Goal: Task Accomplishment & Management: Use online tool/utility

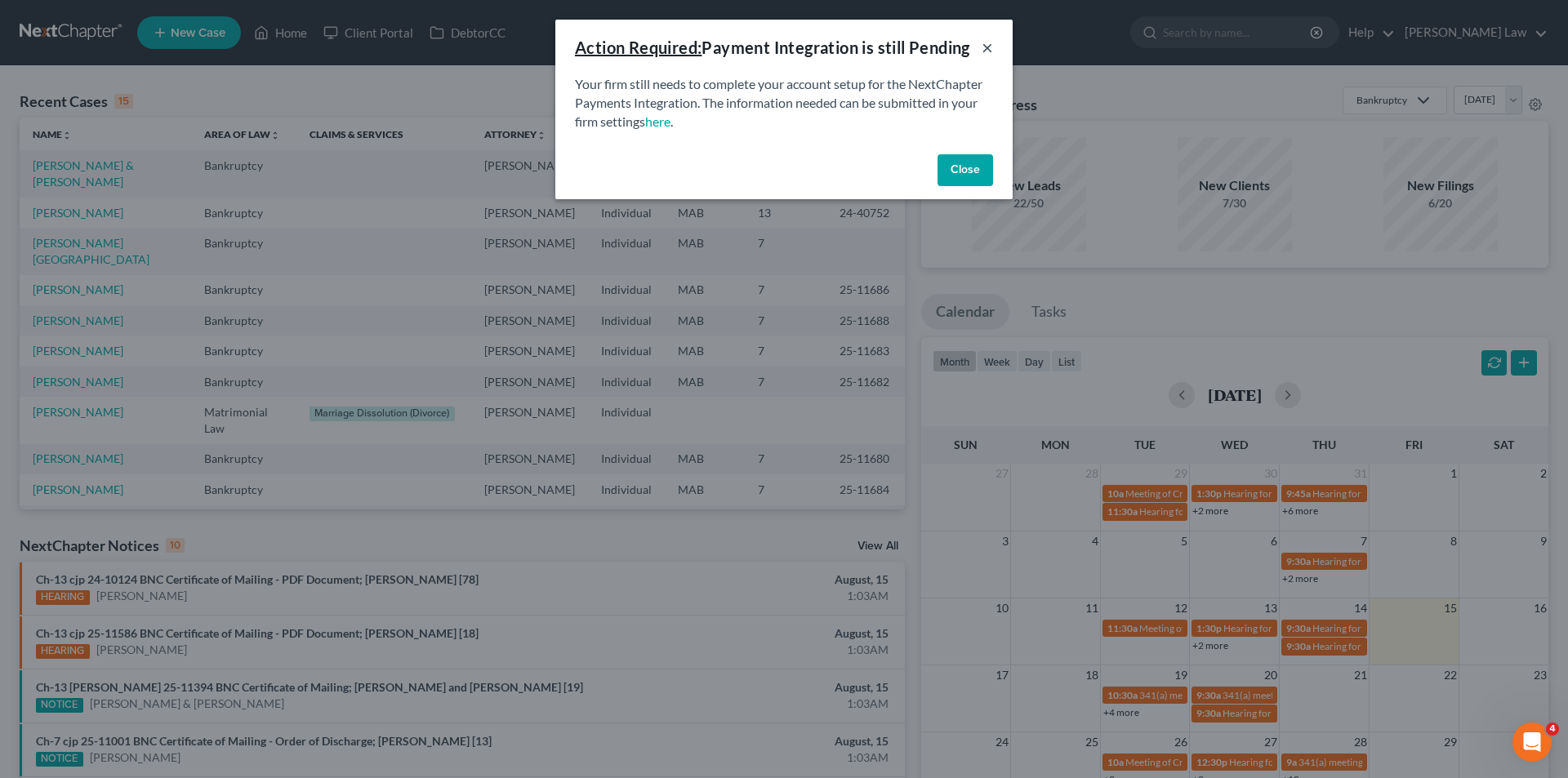
click at [983, 50] on button "×" at bounding box center [987, 47] width 11 height 20
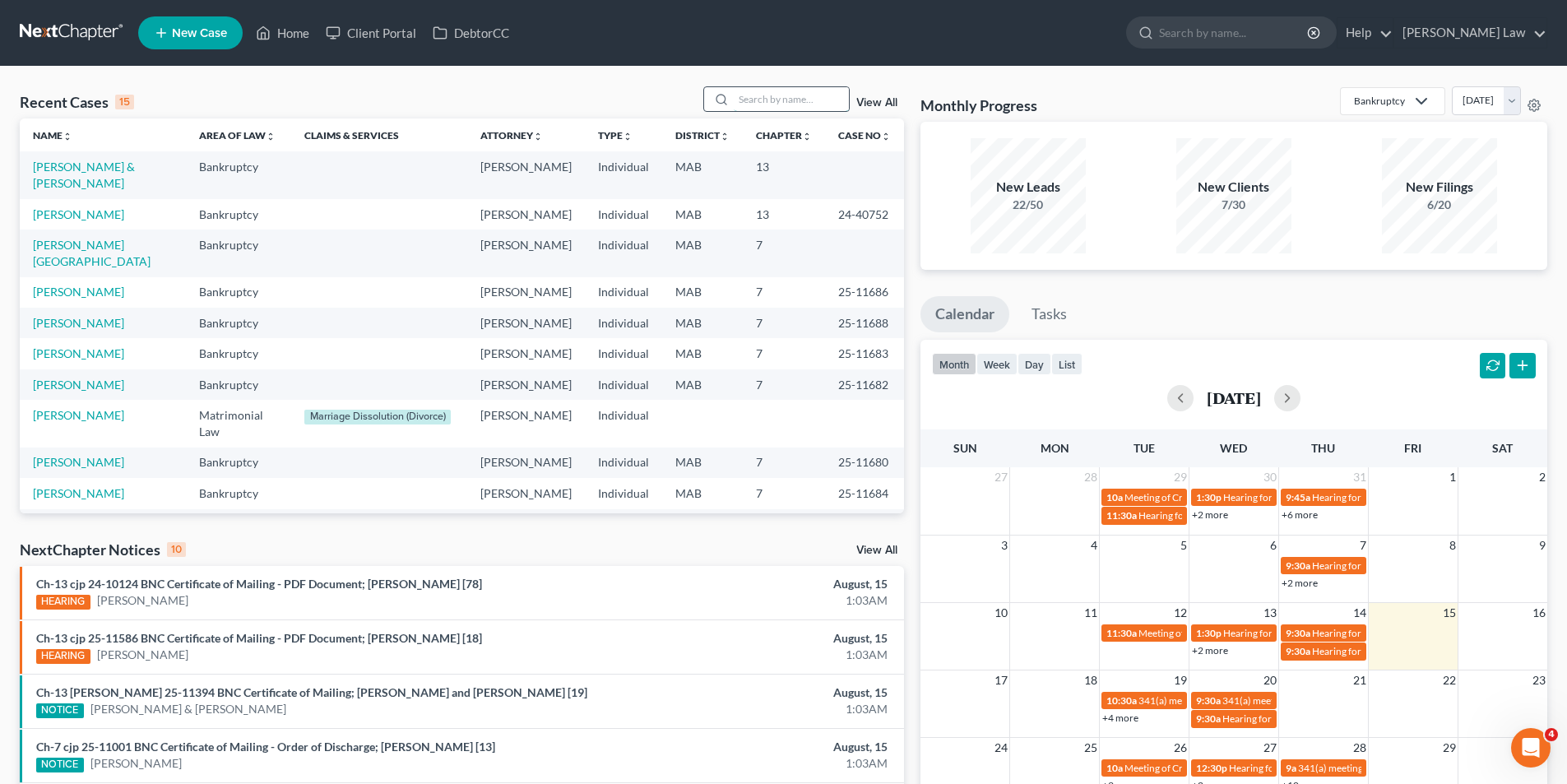
click at [777, 106] on input "search" at bounding box center [791, 100] width 115 height 24
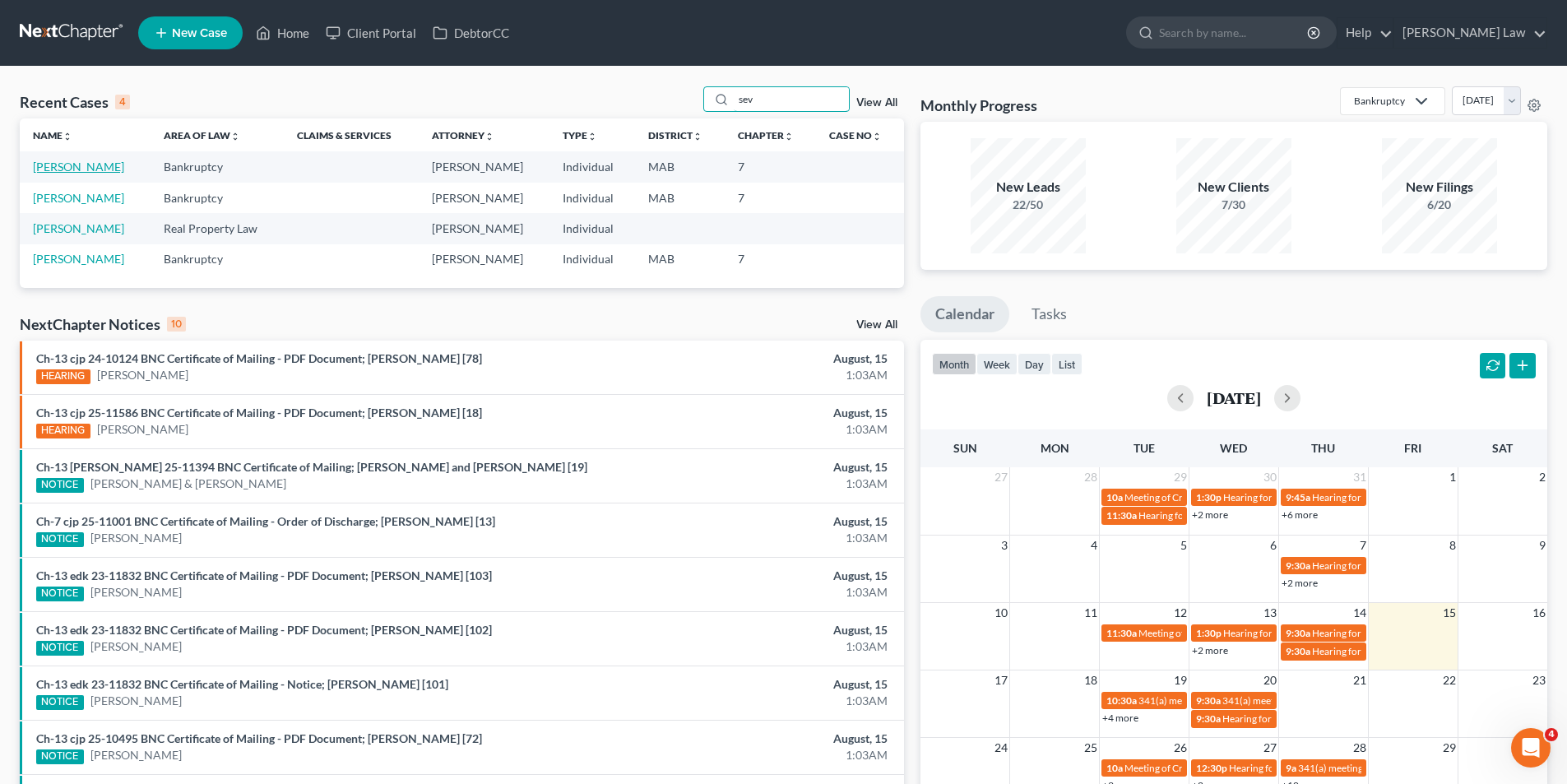
type input "sev"
click at [81, 160] on link "[PERSON_NAME]" at bounding box center [78, 166] width 91 height 14
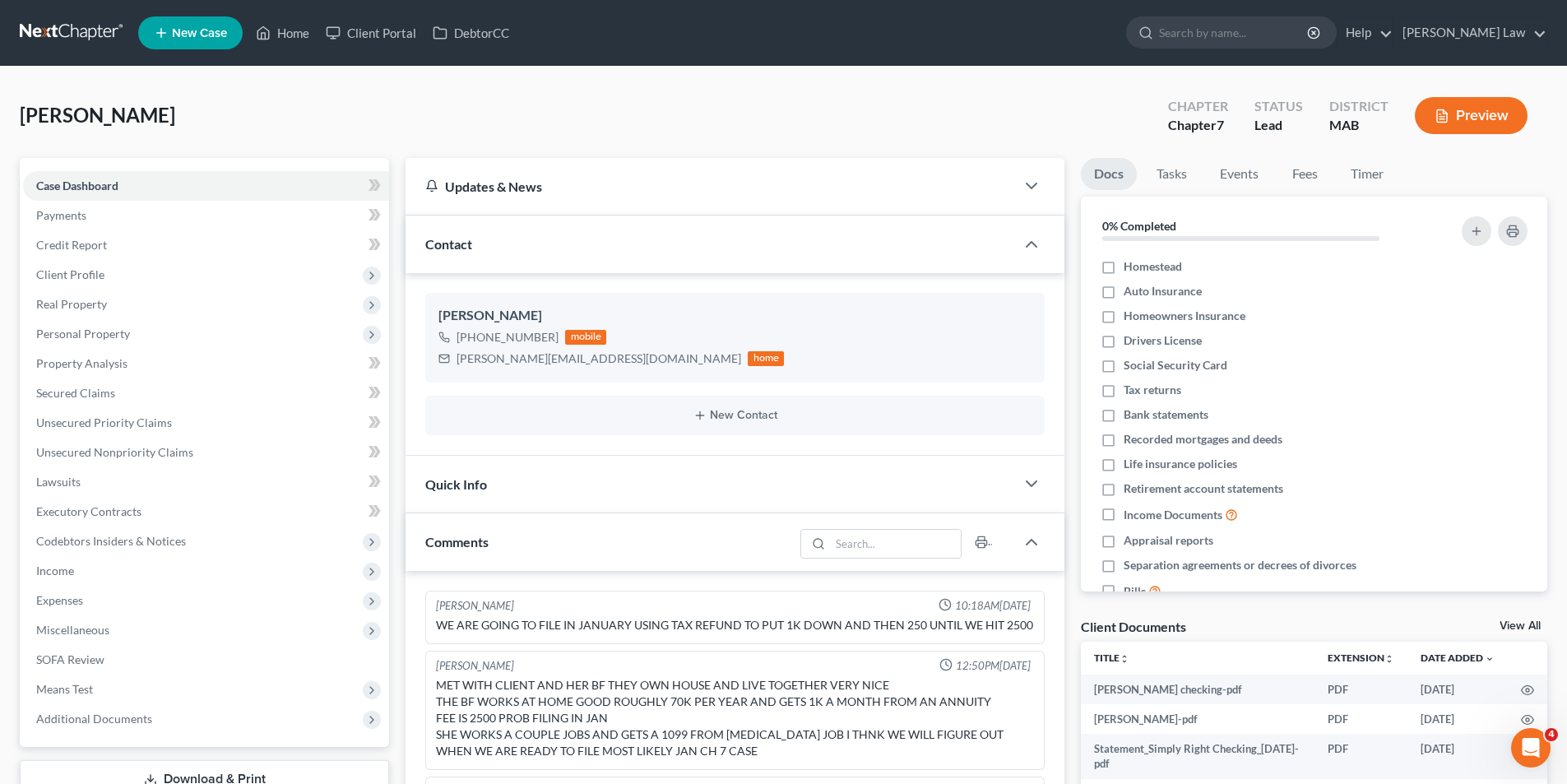
scroll to position [51, 0]
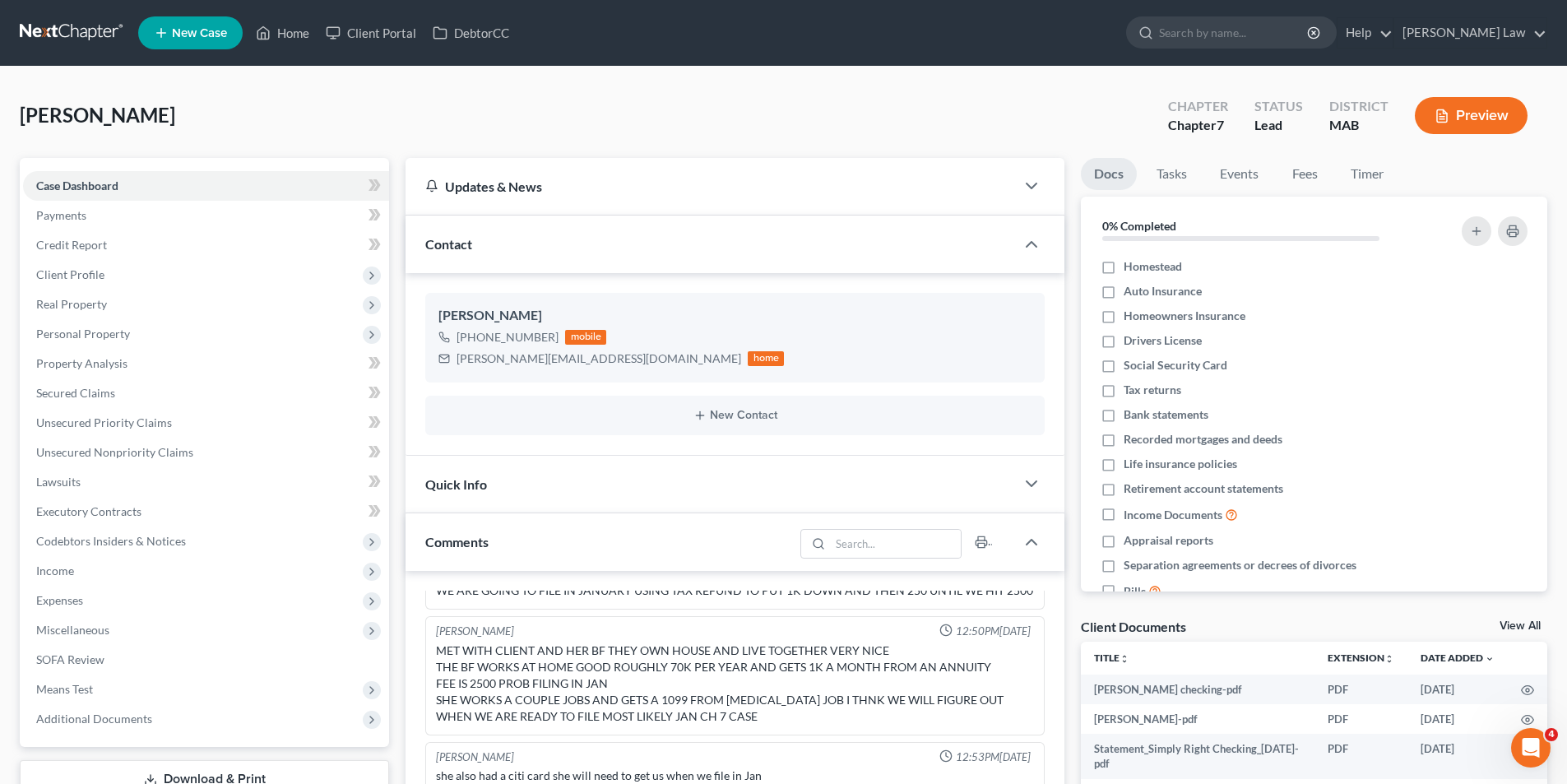
click at [1511, 625] on link "View All" at bounding box center [1519, 625] width 41 height 11
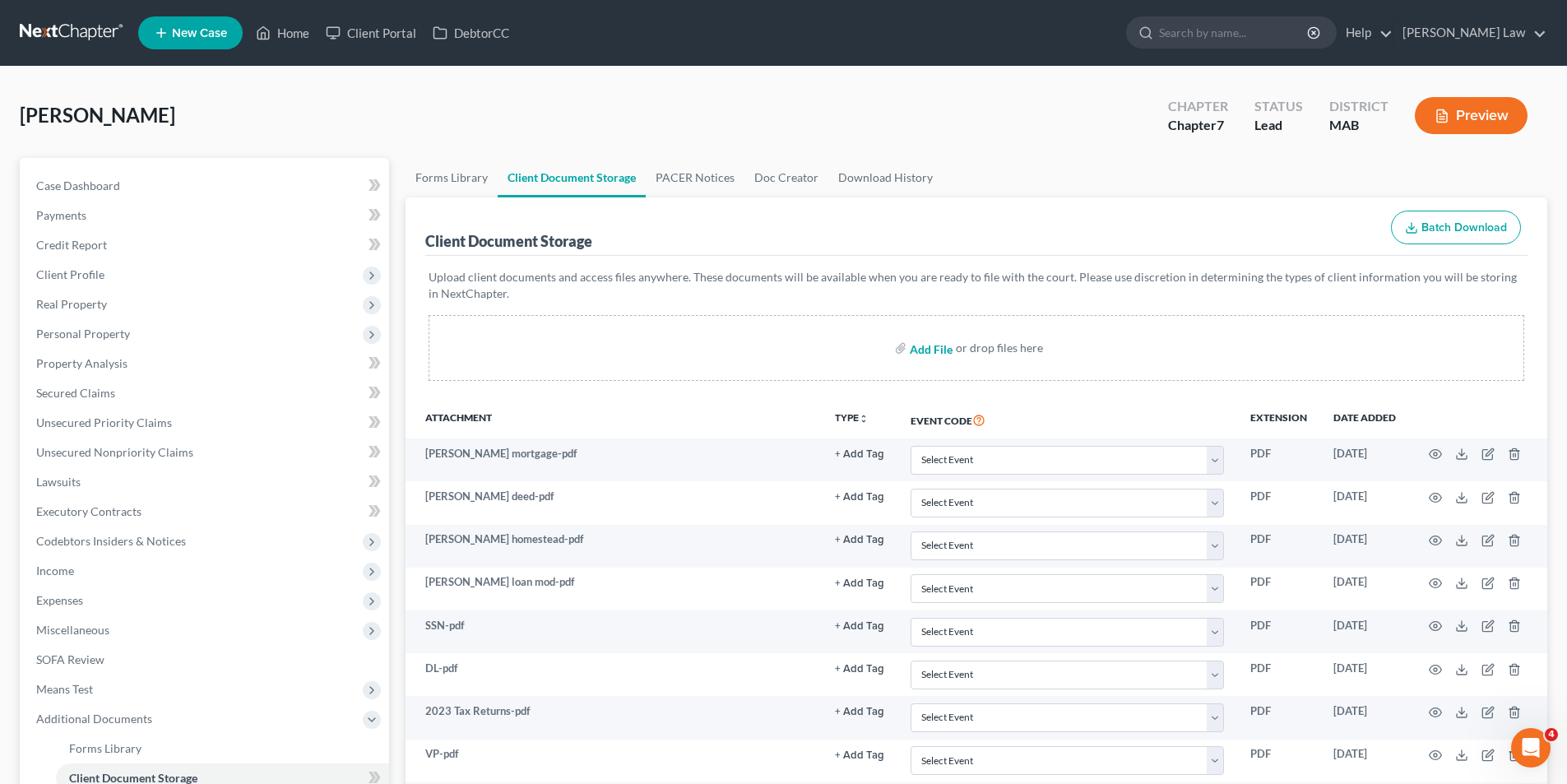
click at [935, 347] on input "file" at bounding box center [930, 347] width 40 height 29
type input "C:\fakepath\[PERSON_NAME] Abington Bank statements.pdf"
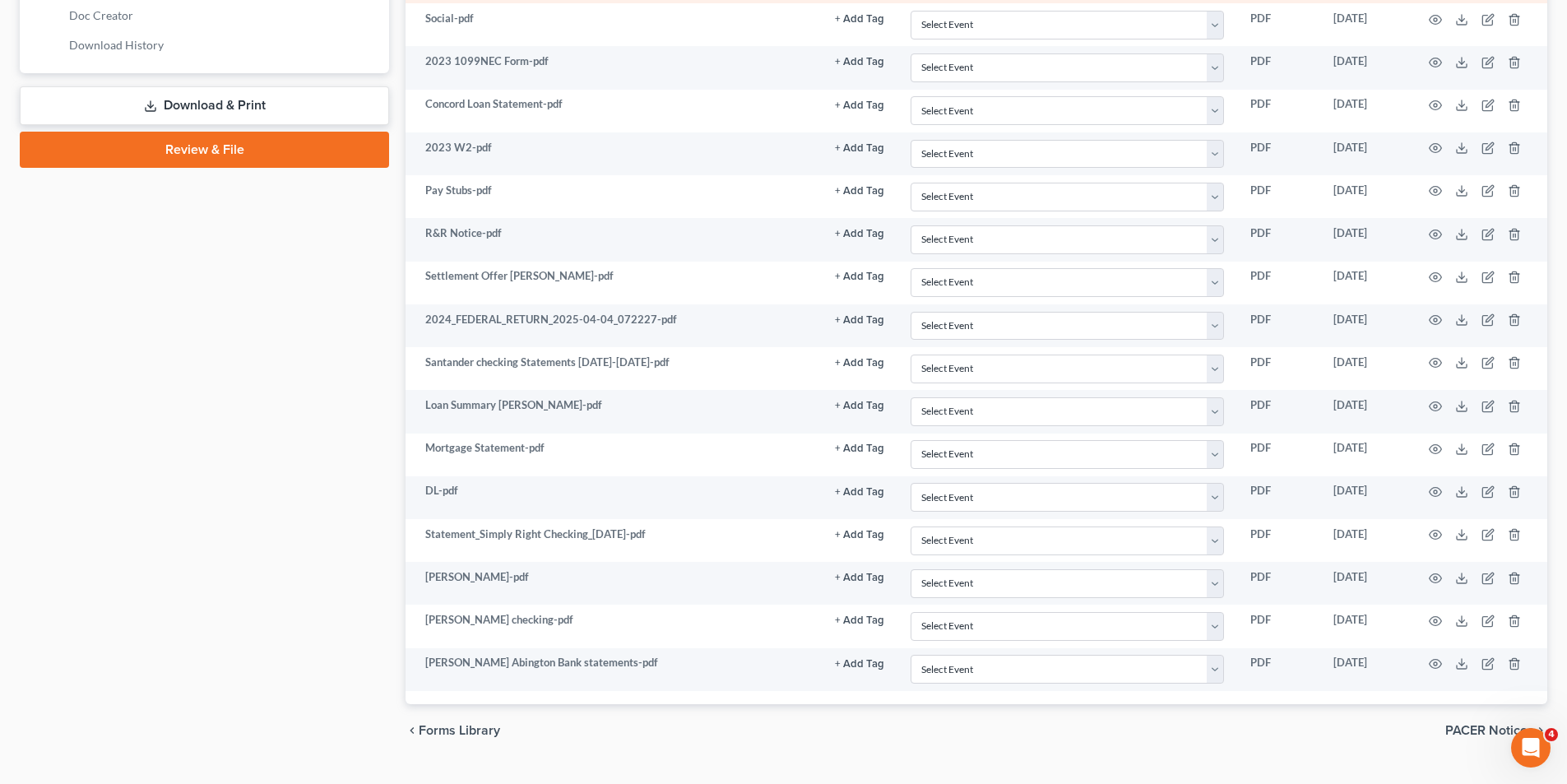
scroll to position [822, 0]
